Goal: Find specific page/section: Find specific page/section

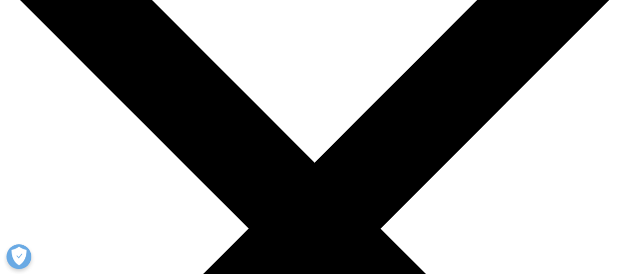
scroll to position [99, 0]
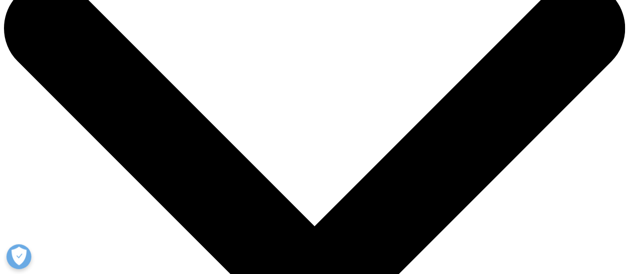
scroll to position [0, 0]
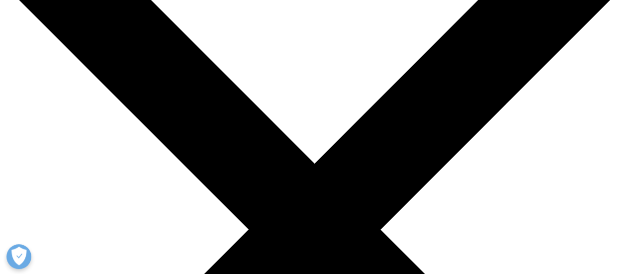
scroll to position [99, 0]
